Goal: Information Seeking & Learning: Learn about a topic

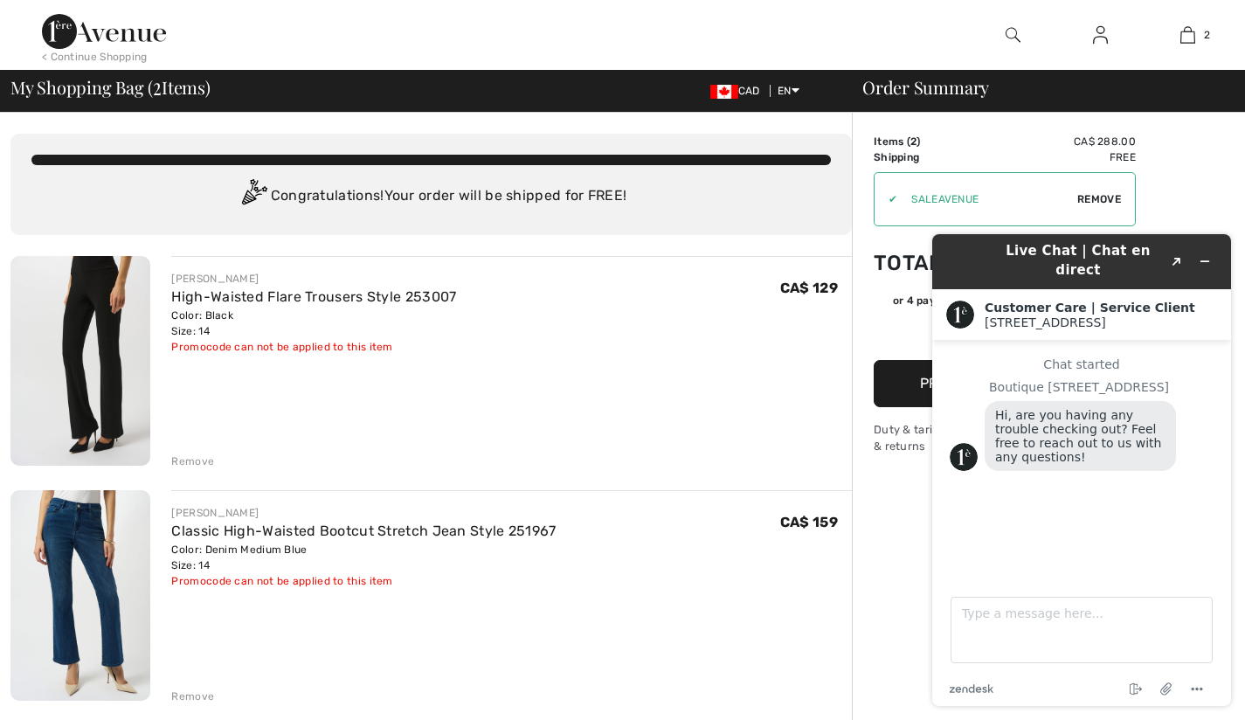
click at [253, 314] on div "Color: Black Size: 14" at bounding box center [313, 322] width 285 height 31
click at [1209, 255] on icon "Minimize widget" at bounding box center [1204, 261] width 12 height 12
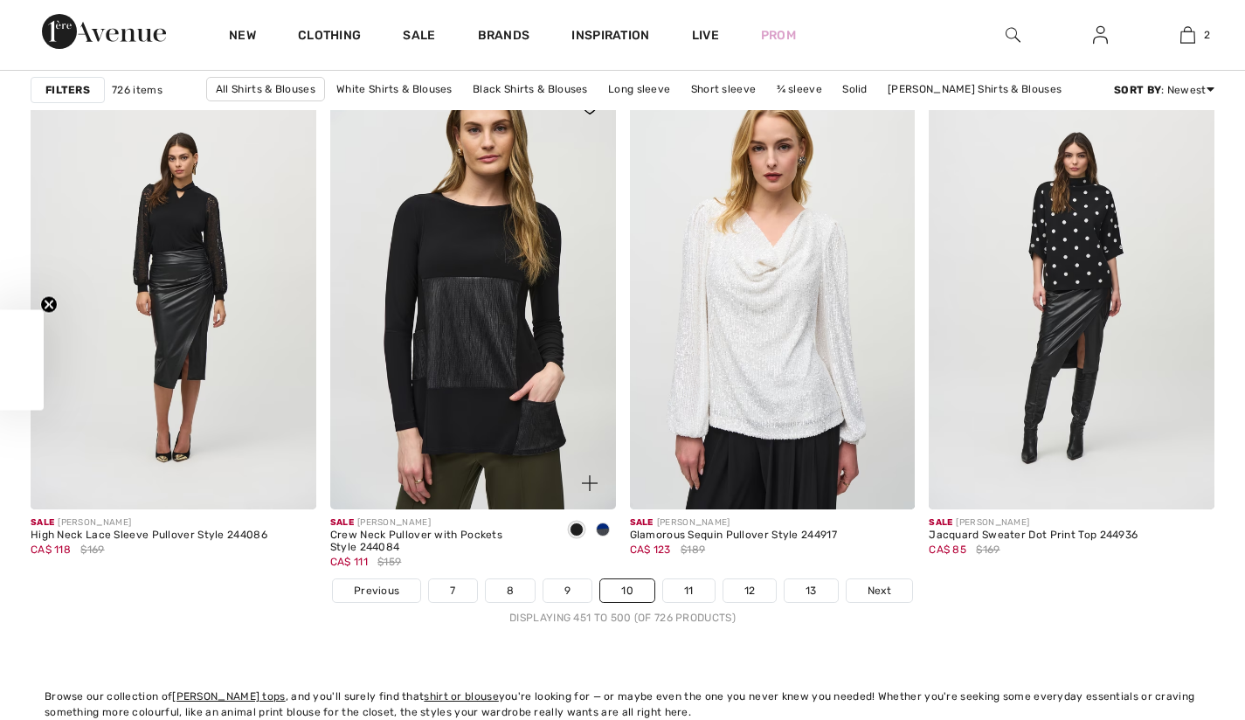
checkbox input "true"
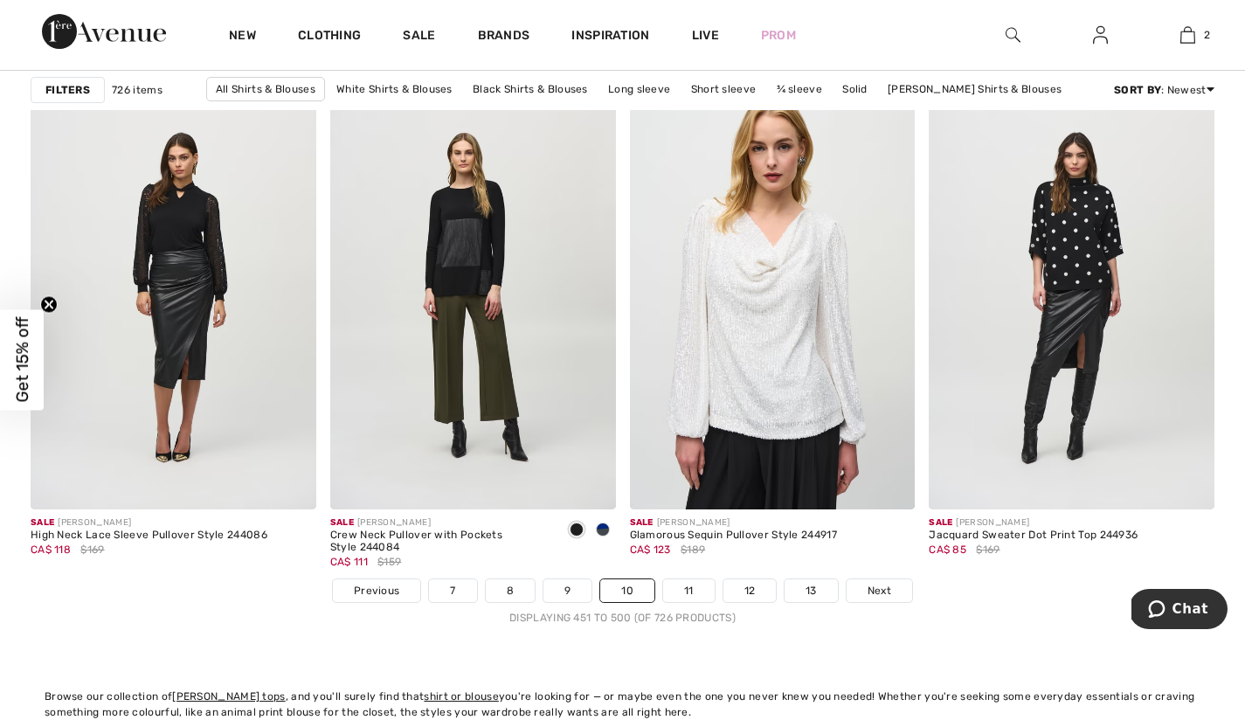
click at [1011, 32] on img at bounding box center [1012, 34] width 15 height 21
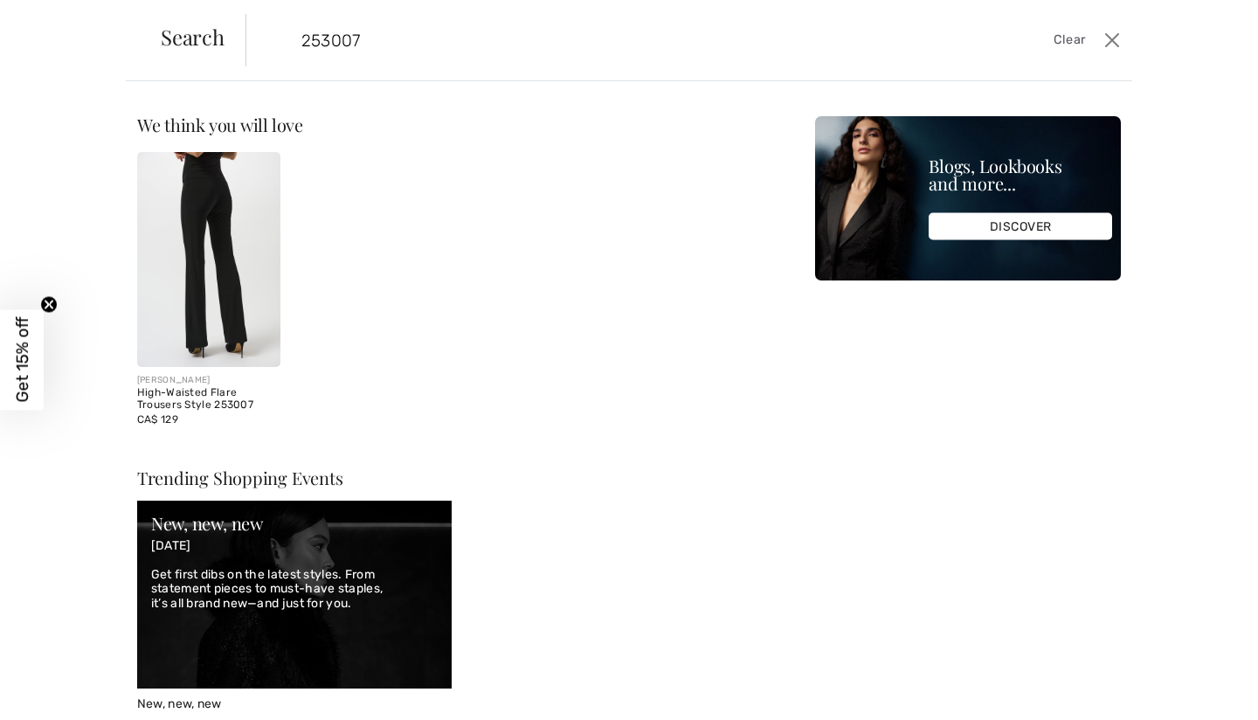
type input "253007"
click at [207, 248] on img at bounding box center [208, 259] width 143 height 215
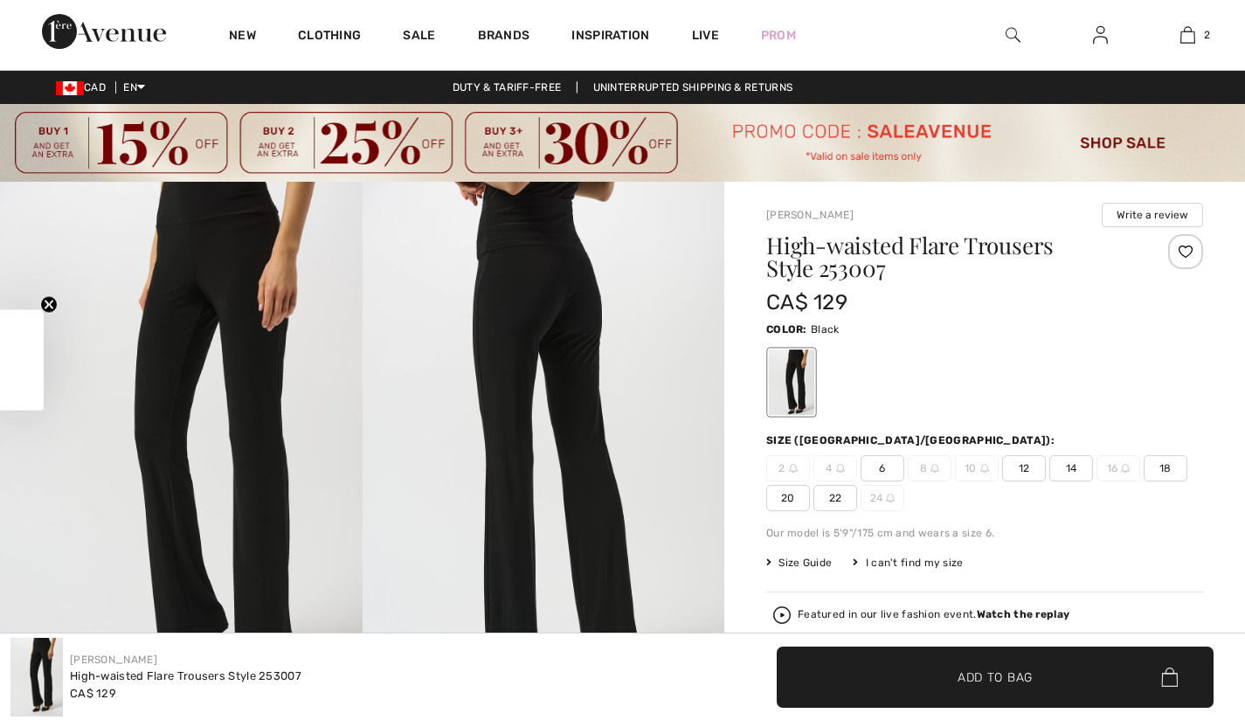
checkbox input "true"
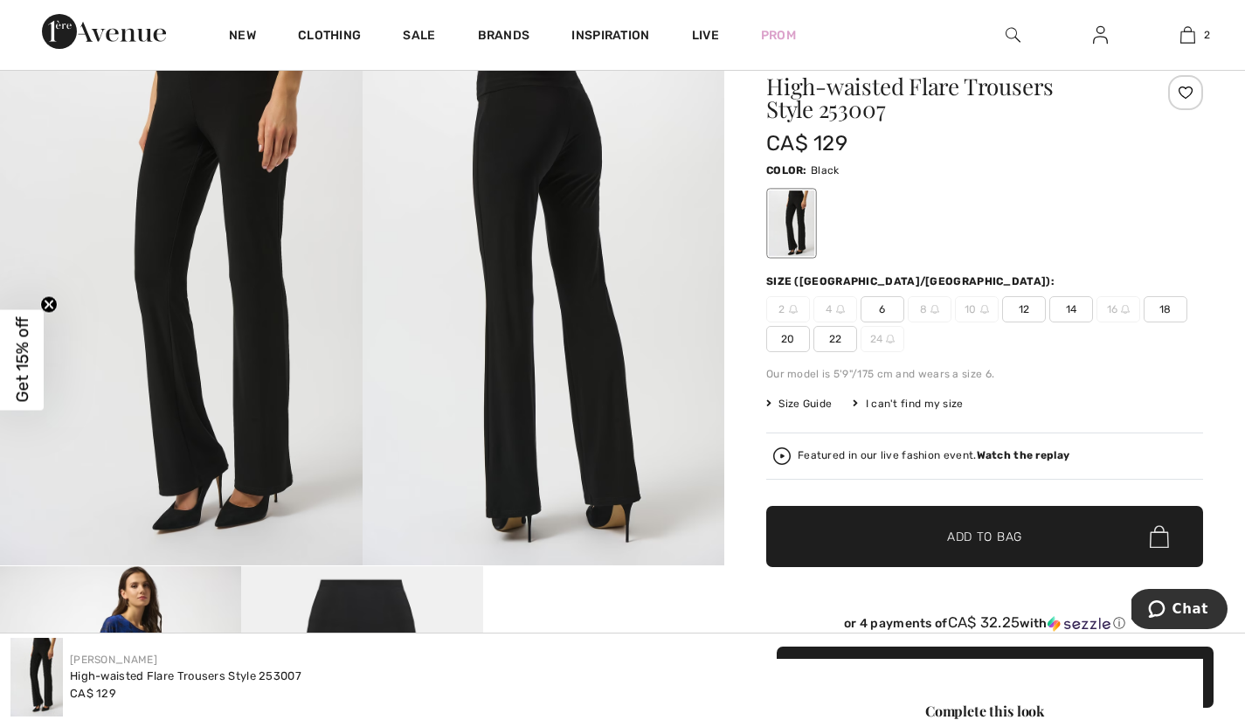
scroll to position [137, 0]
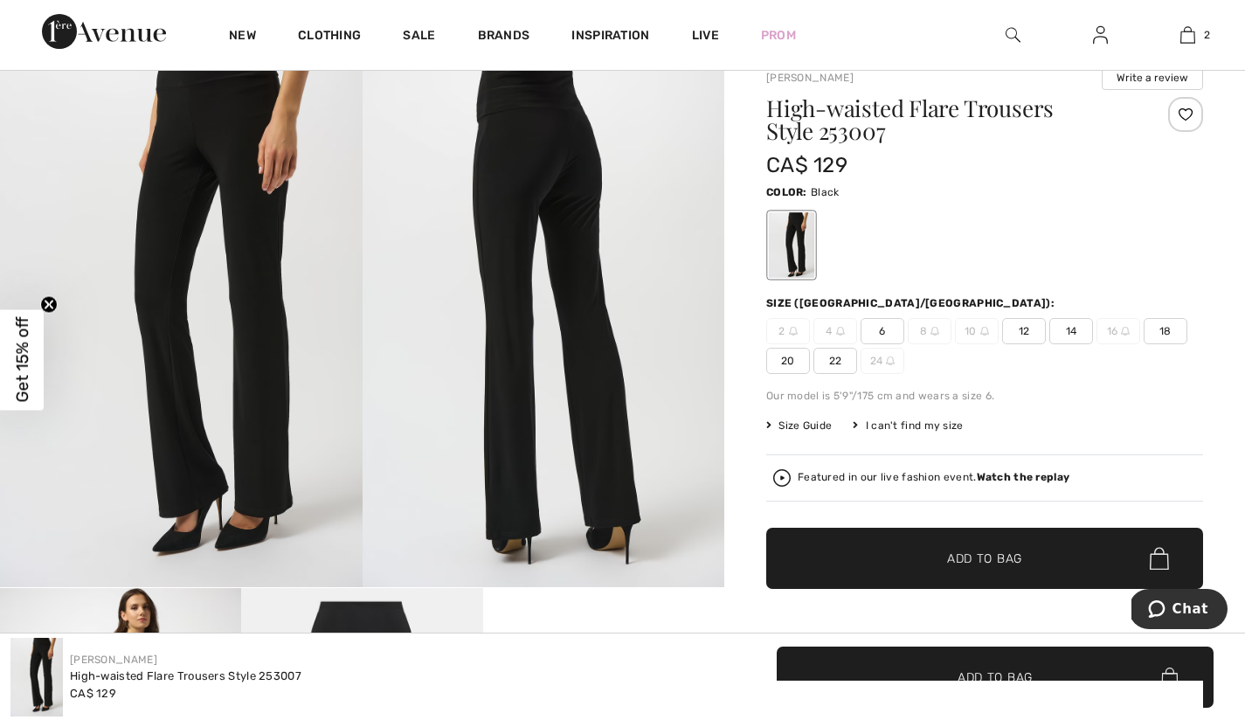
click at [802, 425] on span "Size Guide" at bounding box center [799, 425] width 66 height 16
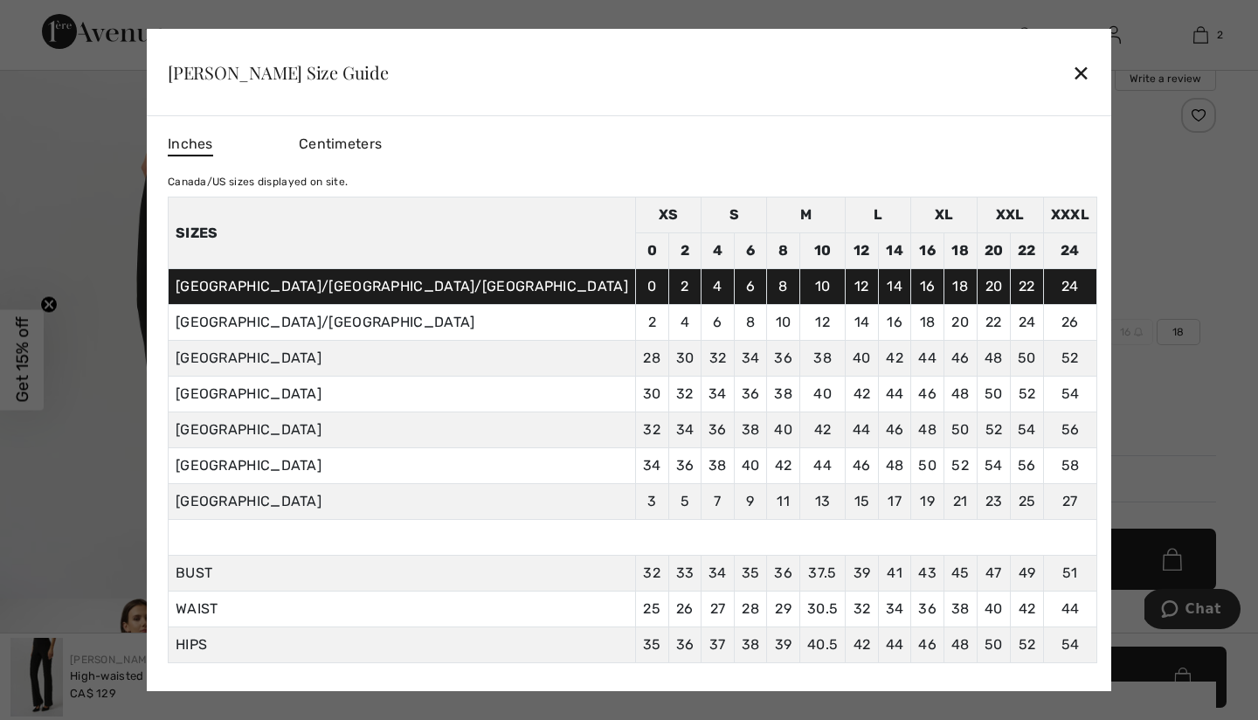
click at [1072, 67] on div "✕" at bounding box center [1081, 72] width 18 height 37
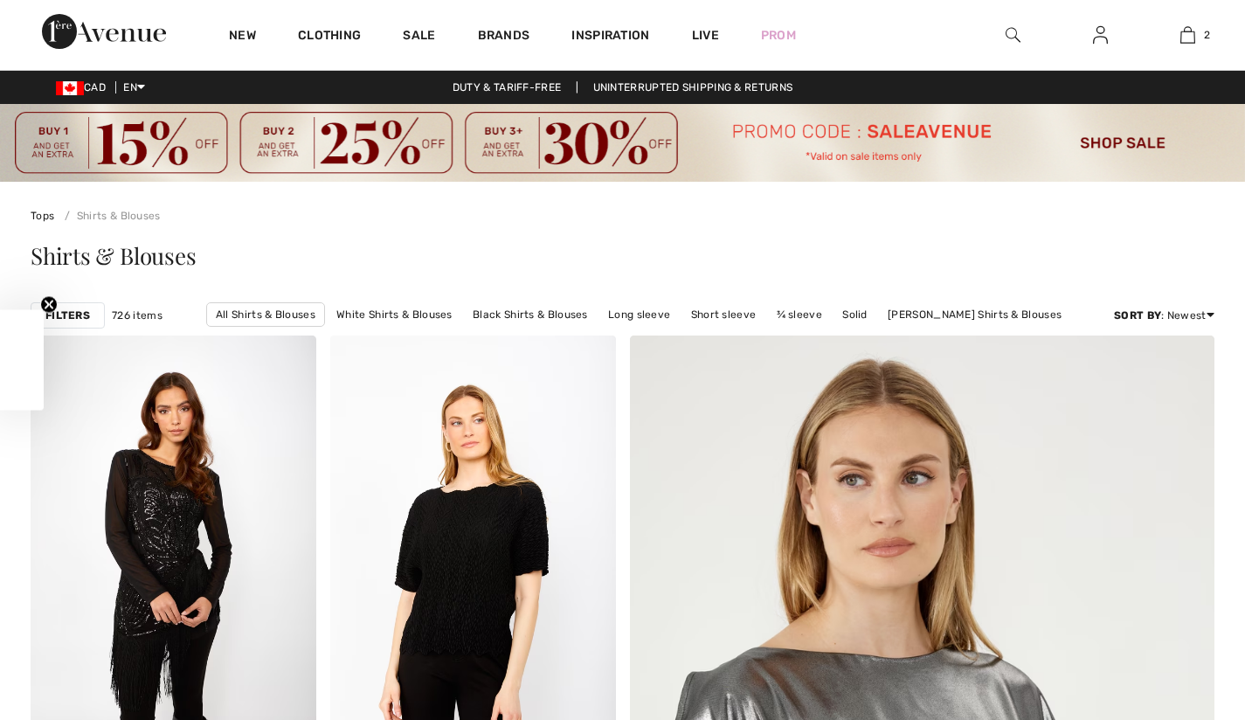
scroll to position [7659, 0]
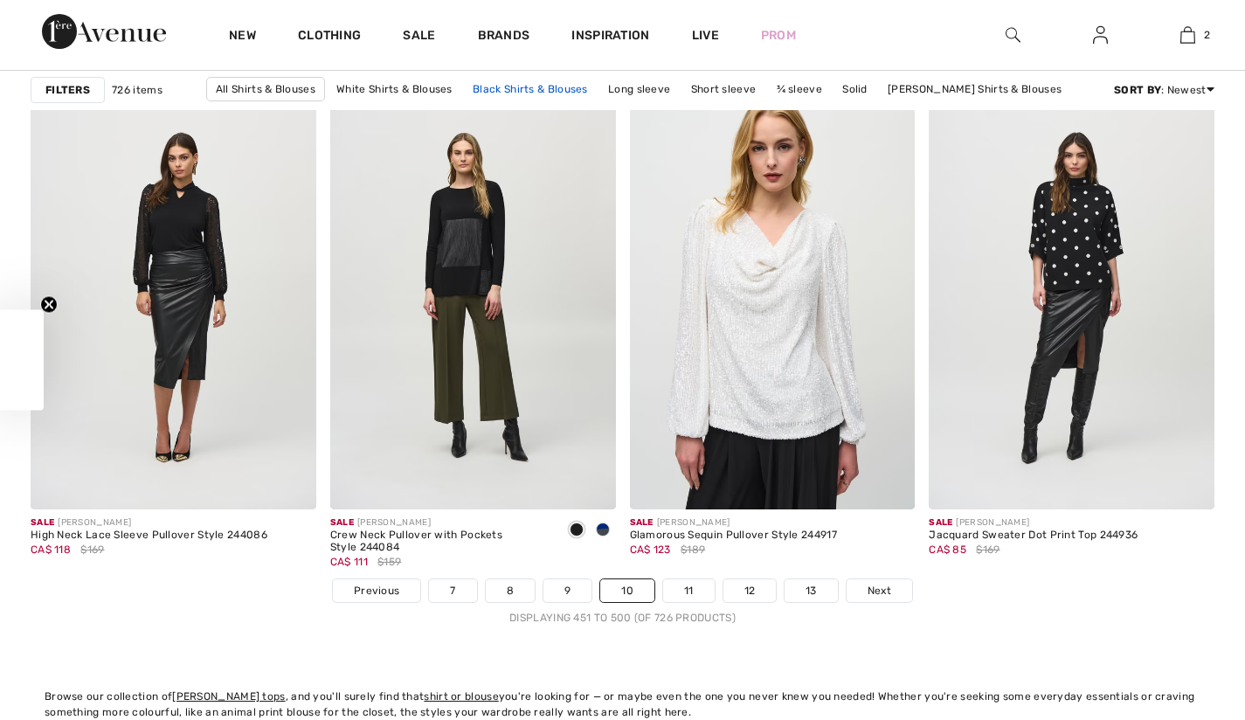
checkbox input "true"
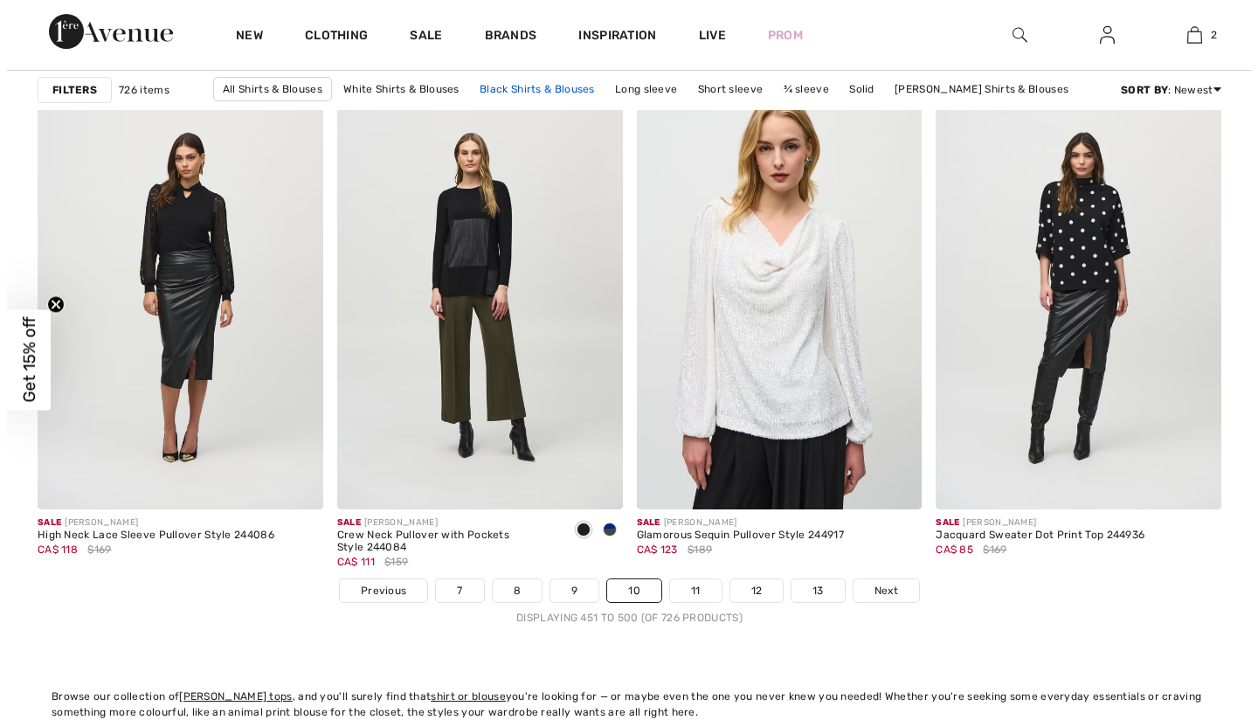
scroll to position [0, 0]
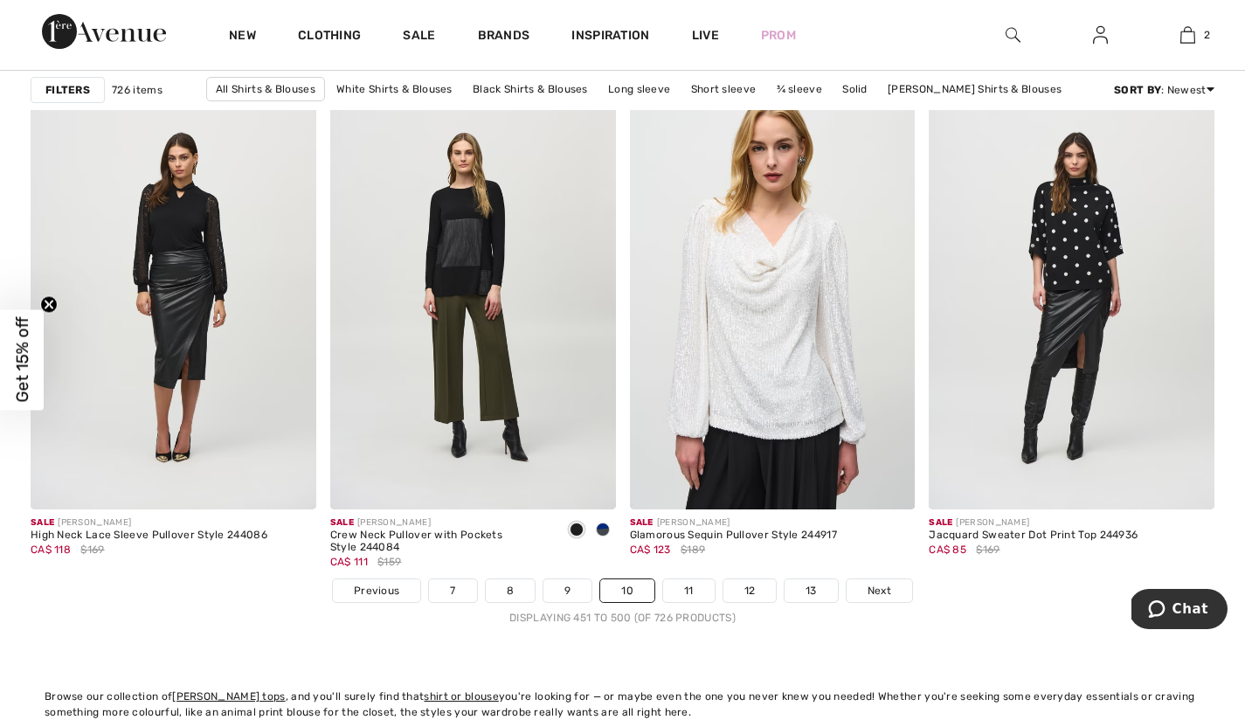
click at [1014, 30] on img at bounding box center [1012, 34] width 15 height 21
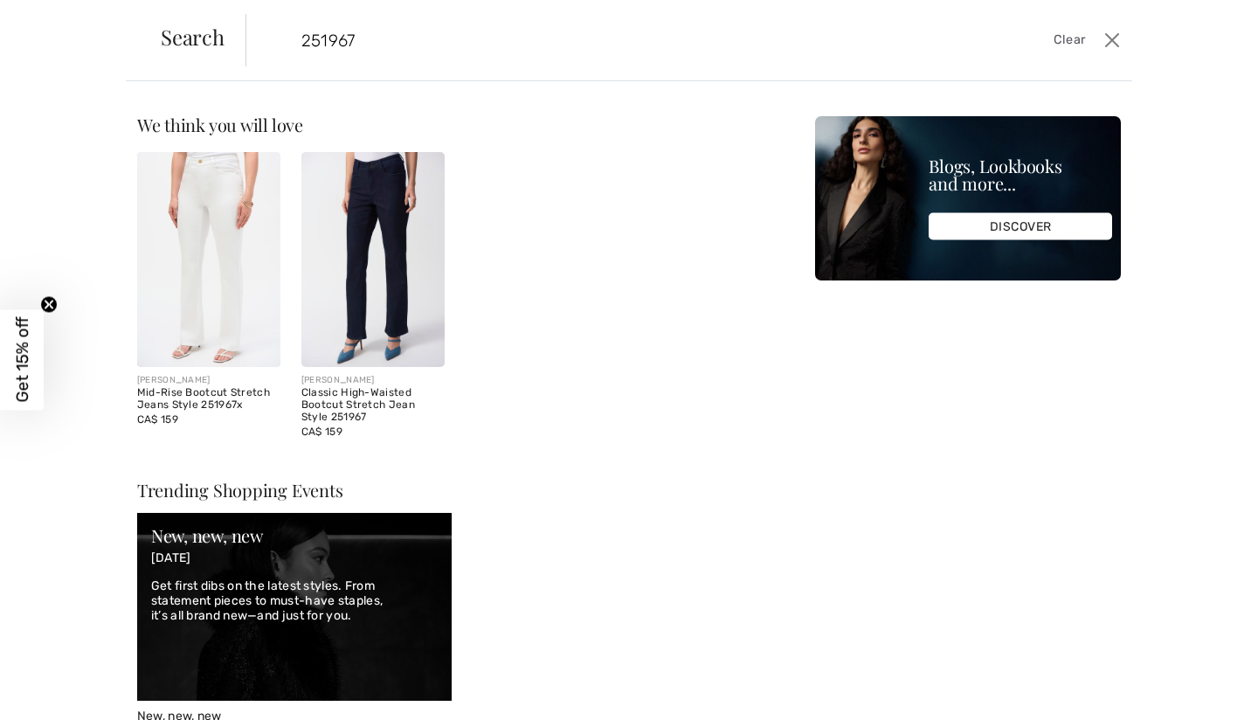
type input "251967"
click at [356, 249] on img at bounding box center [372, 259] width 143 height 215
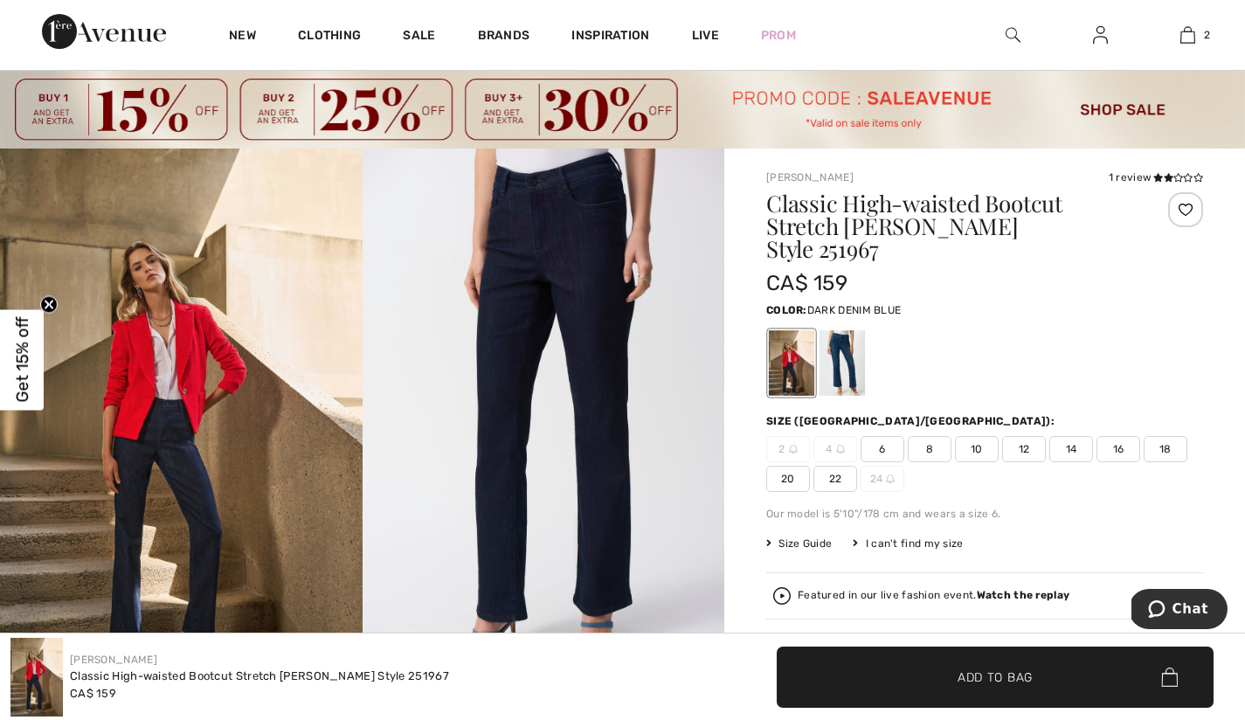
scroll to position [29, 0]
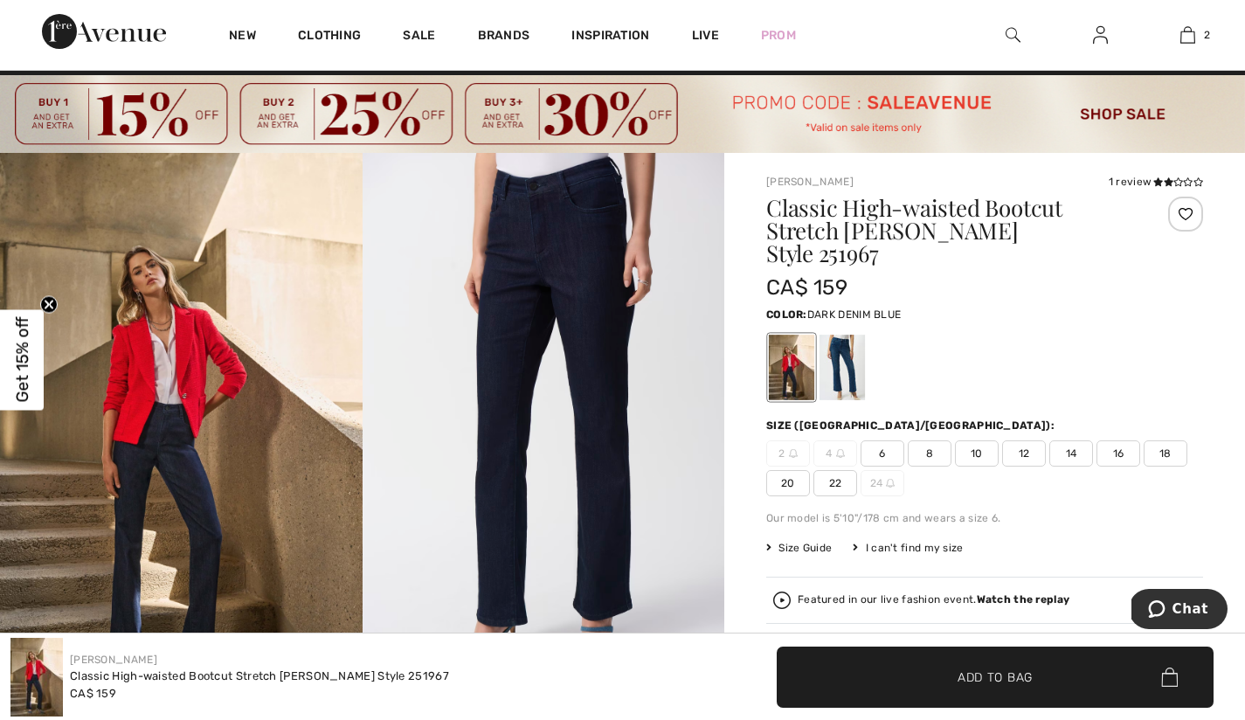
click at [1144, 184] on div "1 review" at bounding box center [1155, 182] width 94 height 16
click at [1171, 179] on icon at bounding box center [1168, 181] width 10 height 9
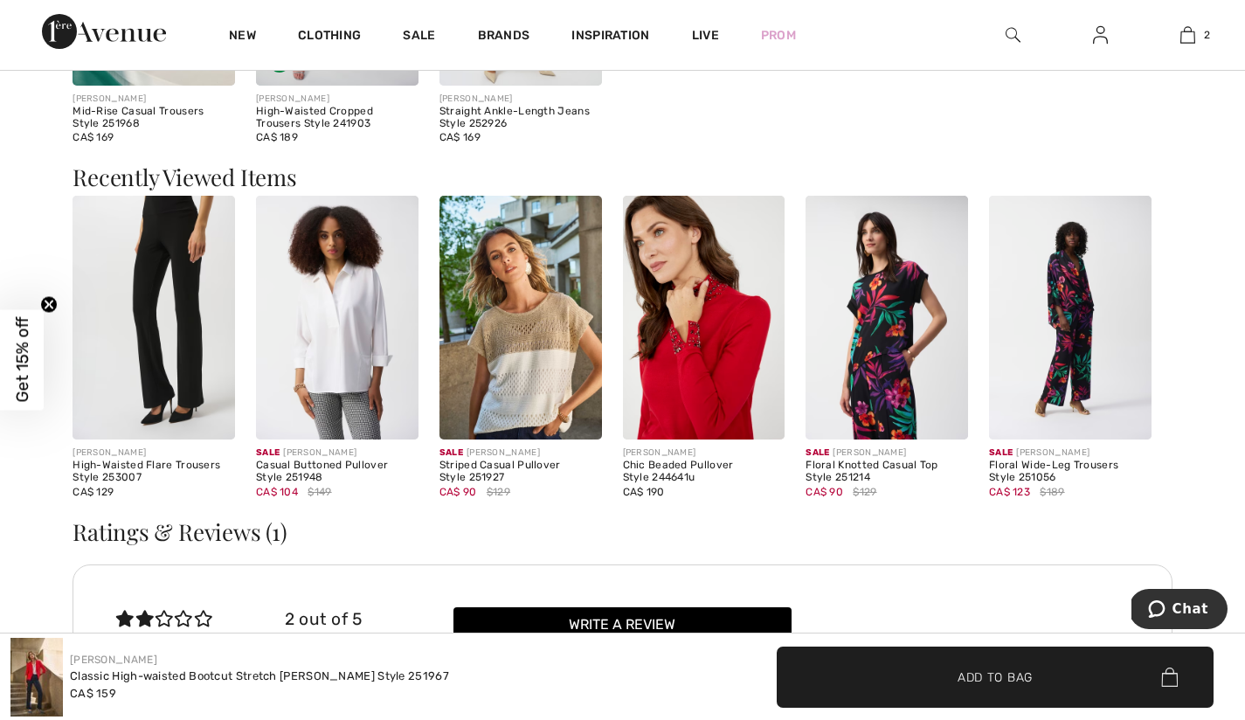
scroll to position [2839, 0]
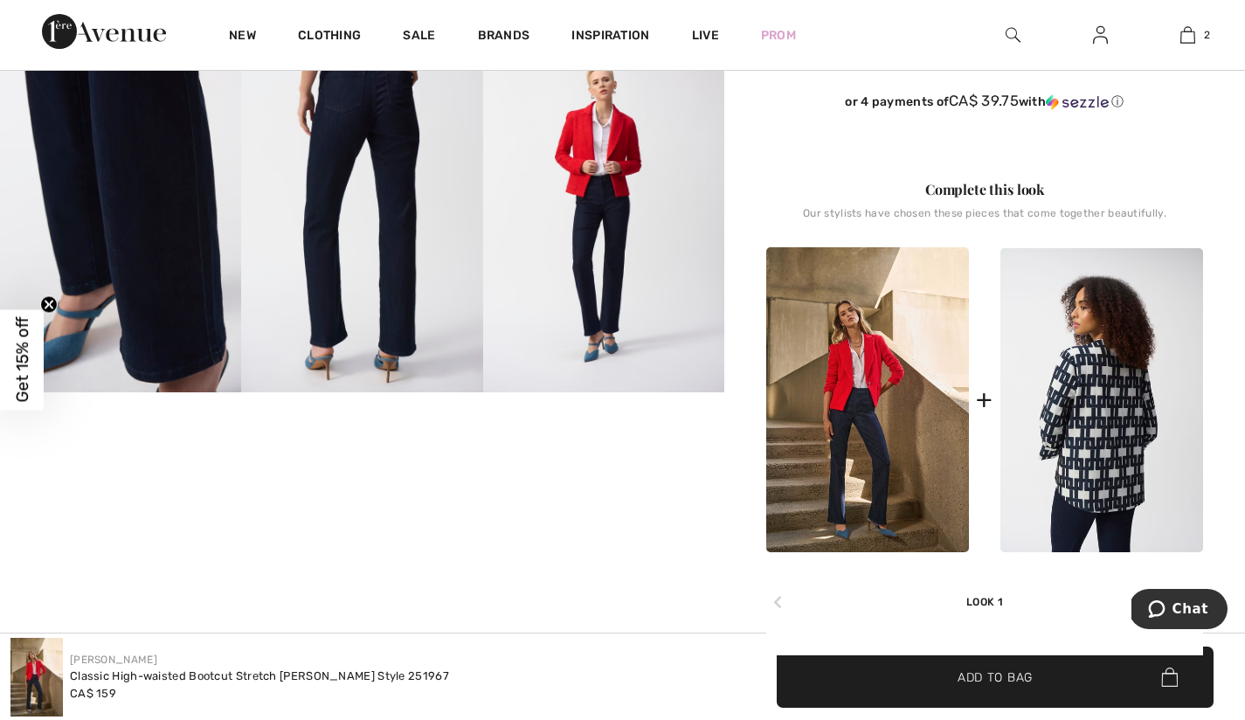
scroll to position [682, 0]
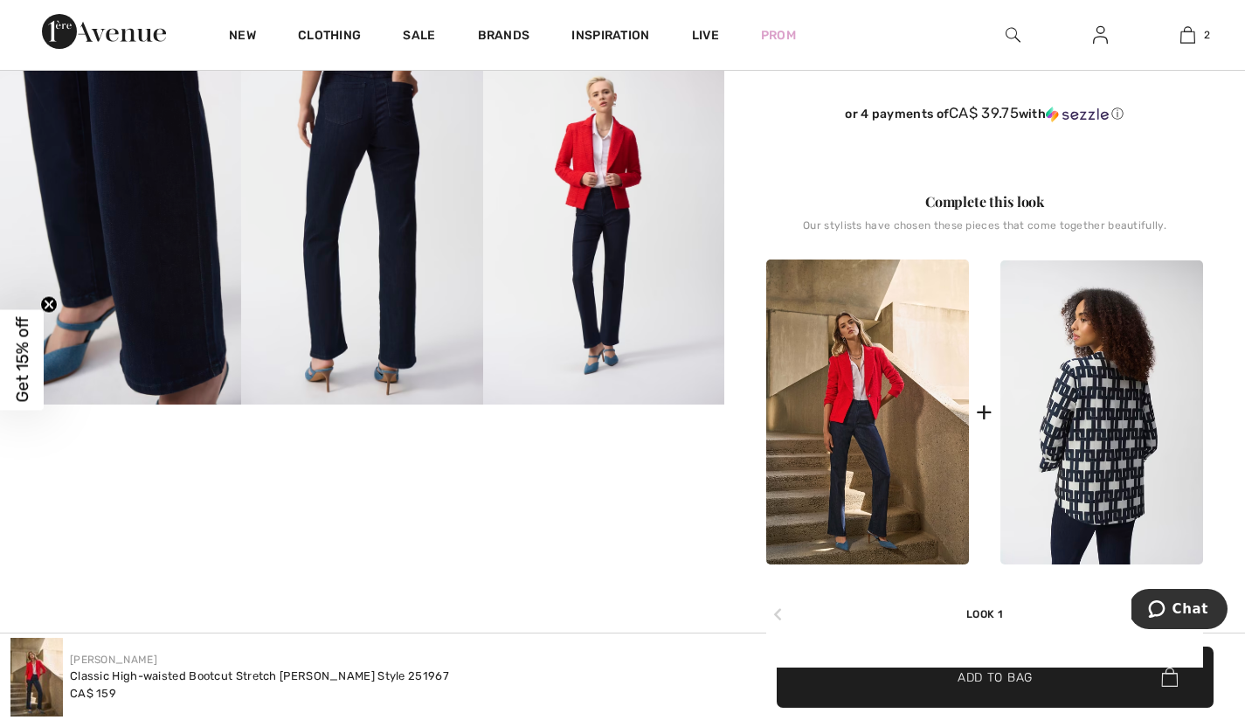
click at [1115, 404] on img at bounding box center [1101, 412] width 203 height 304
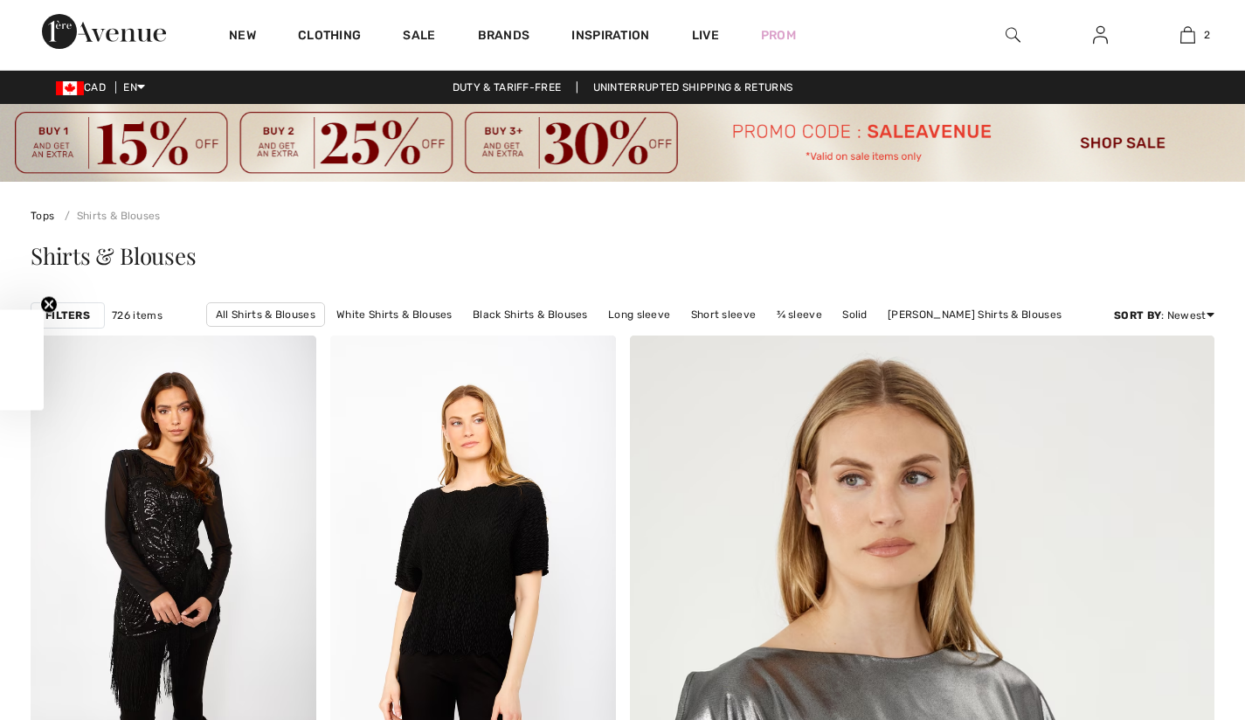
checkbox input "true"
